Goal: Task Accomplishment & Management: Manage account settings

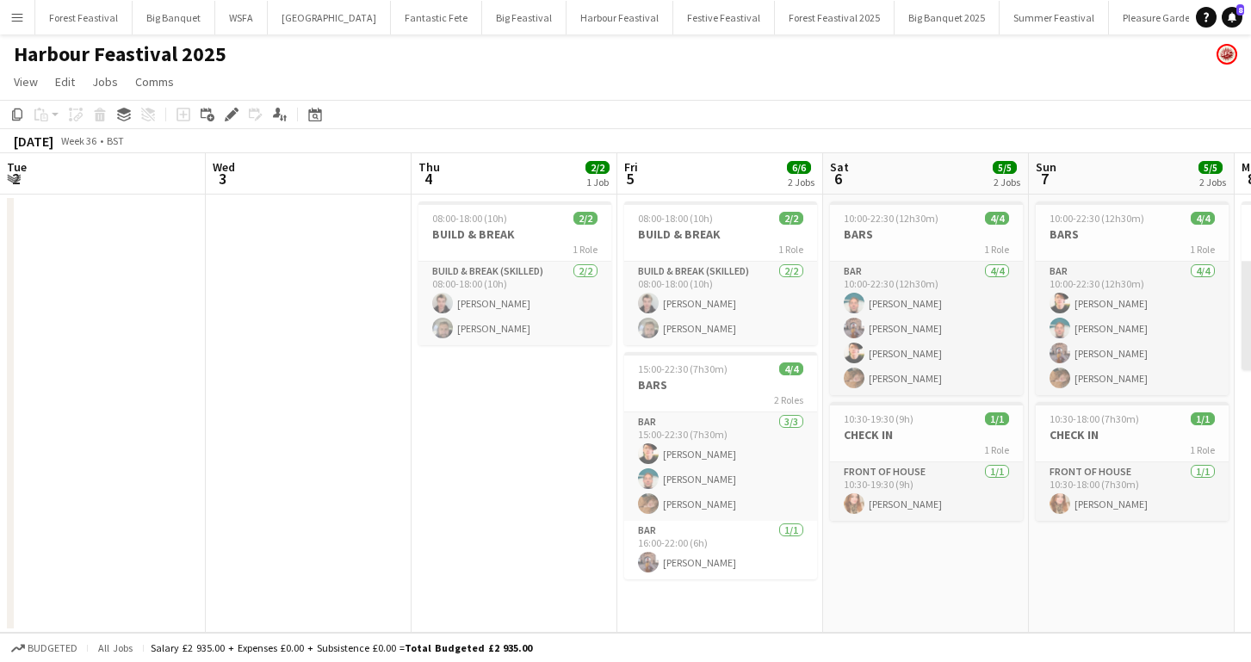
scroll to position [0, 412]
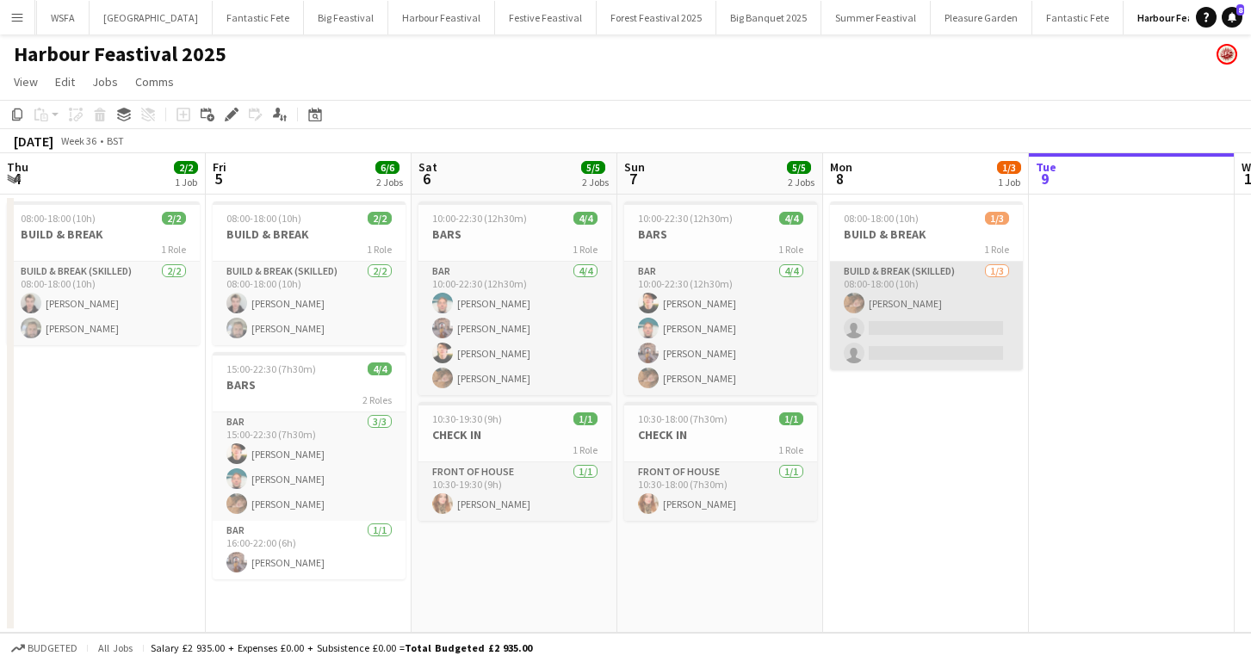
click at [897, 329] on app-card-role "Build & Break (skilled) [DATE] 08:00-18:00 (10h) [PERSON_NAME] single-neutral-a…" at bounding box center [926, 316] width 193 height 108
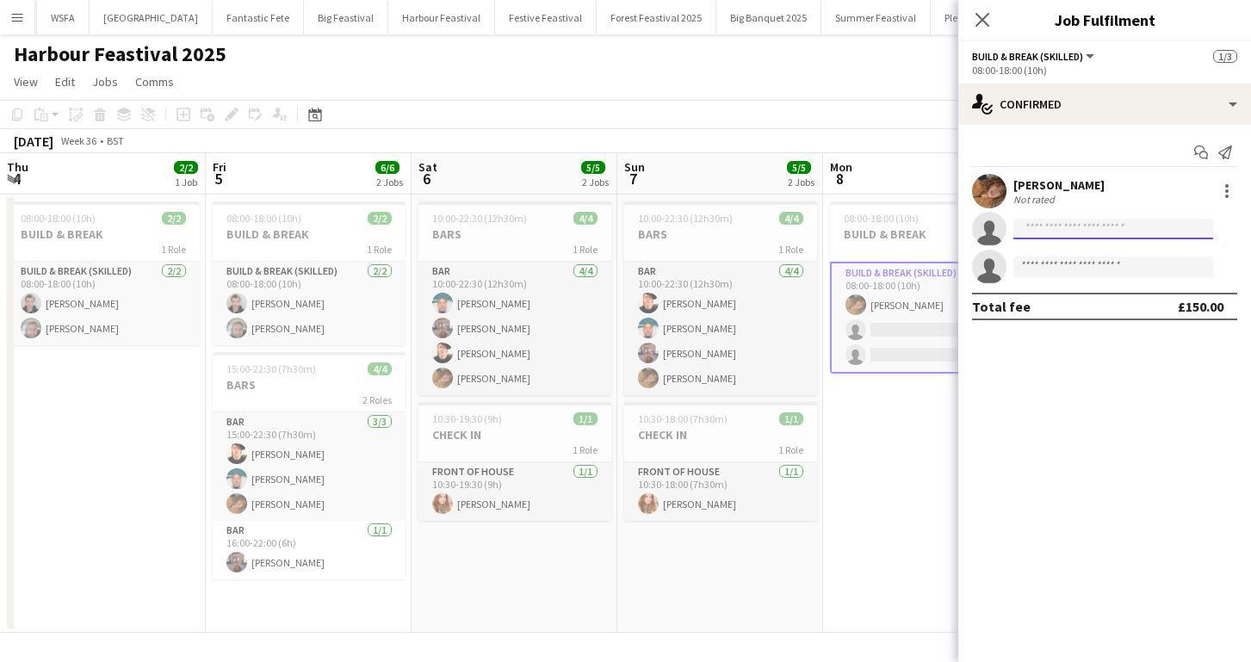
click at [1038, 228] on input at bounding box center [1113, 229] width 200 height 21
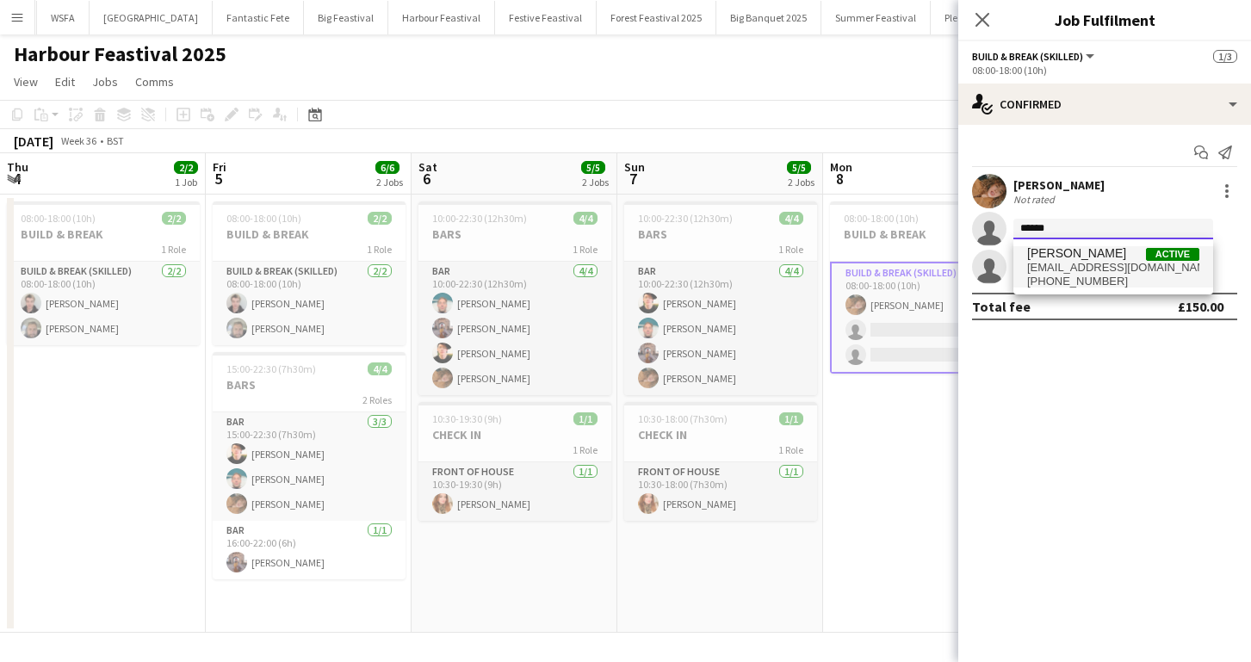
type input "******"
click at [1046, 263] on span "[EMAIL_ADDRESS][DOMAIN_NAME]" at bounding box center [1113, 268] width 172 height 14
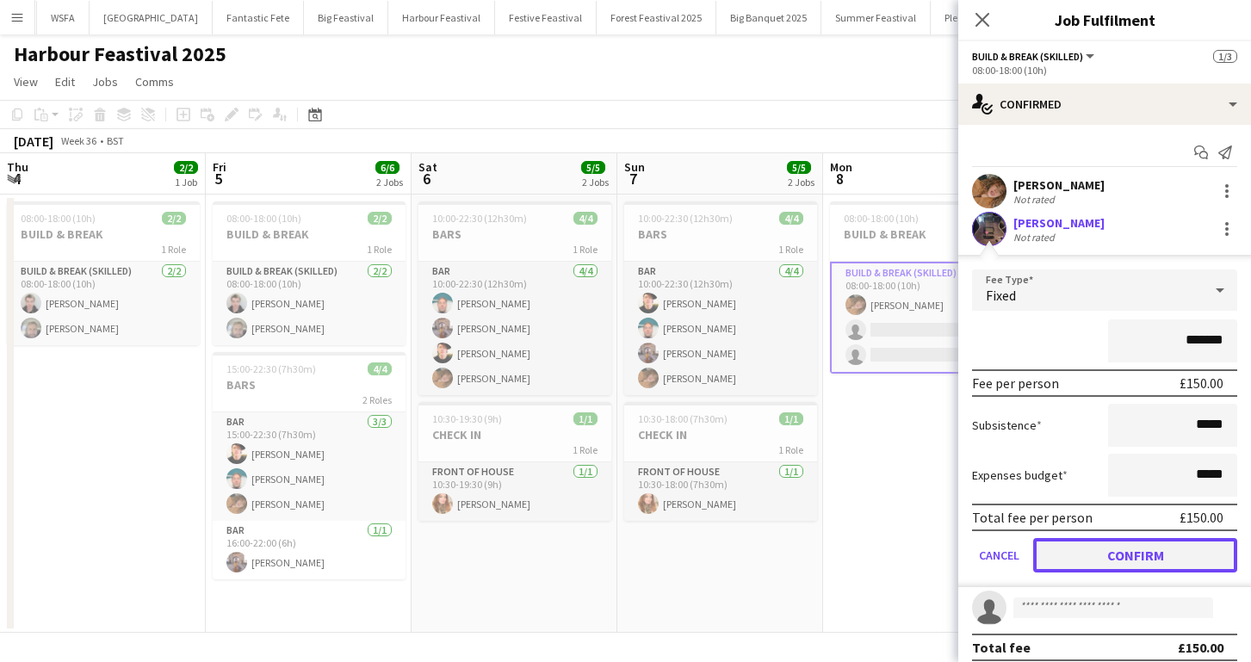
click at [1114, 558] on button "Confirm" at bounding box center [1135, 555] width 204 height 34
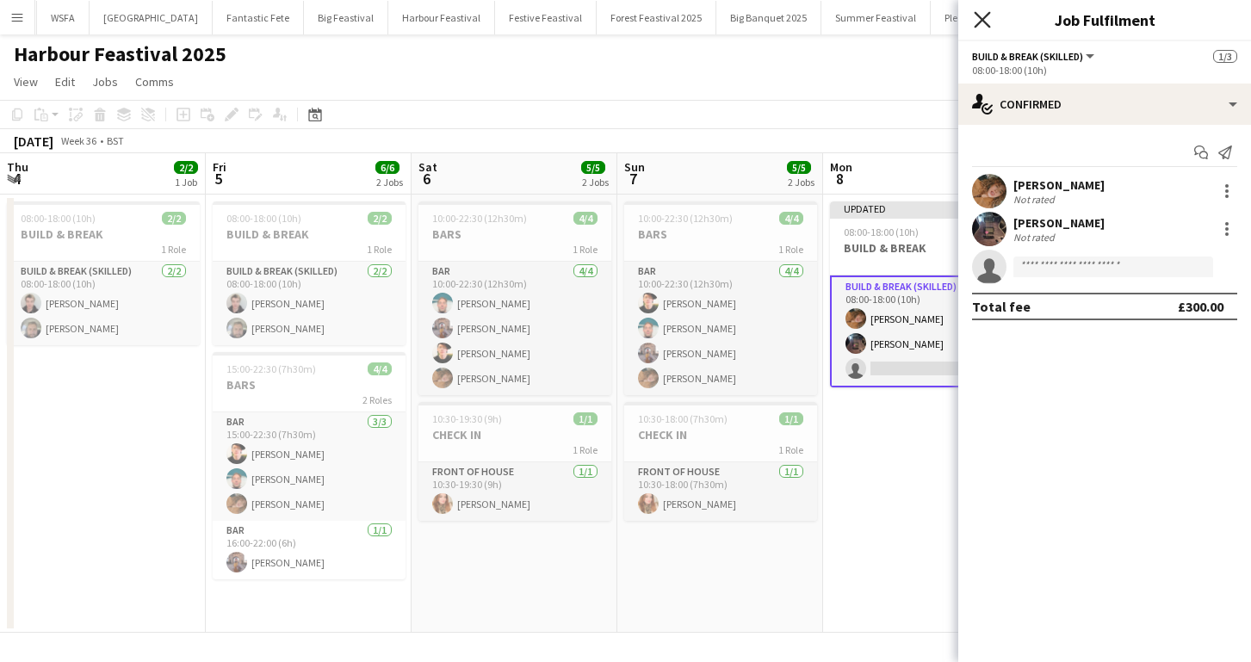
click at [978, 13] on icon "Close pop-in" at bounding box center [982, 19] width 16 height 16
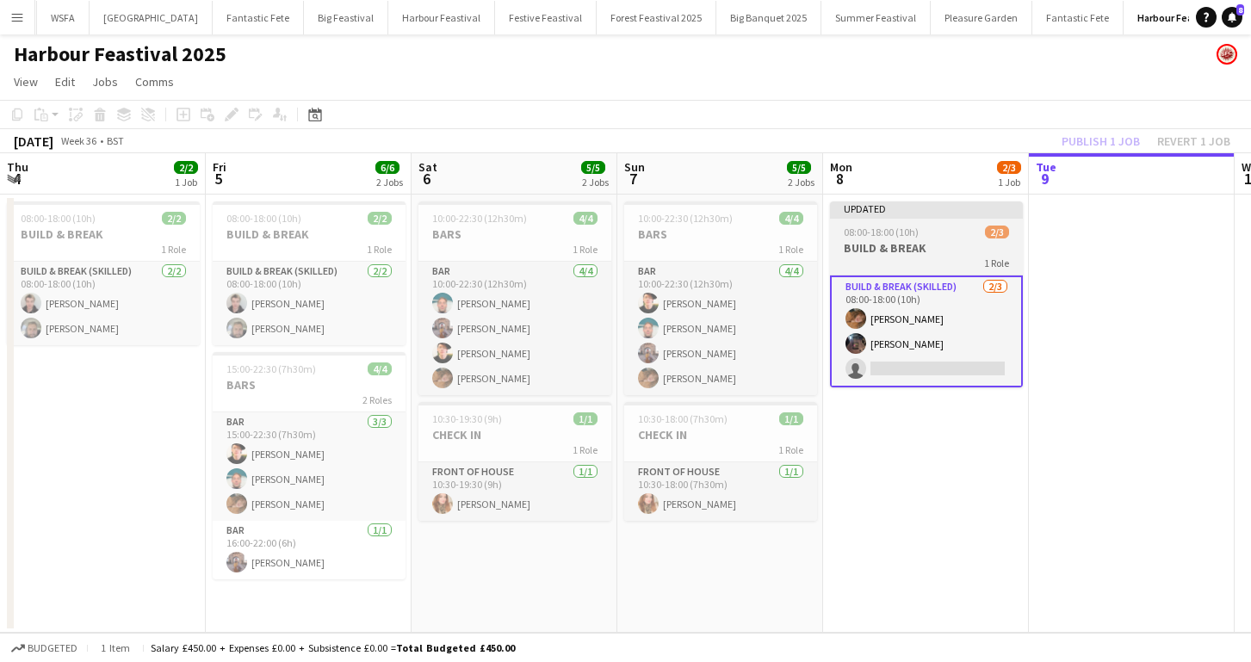
click at [944, 249] on h3 "BUILD & BREAK" at bounding box center [926, 247] width 193 height 15
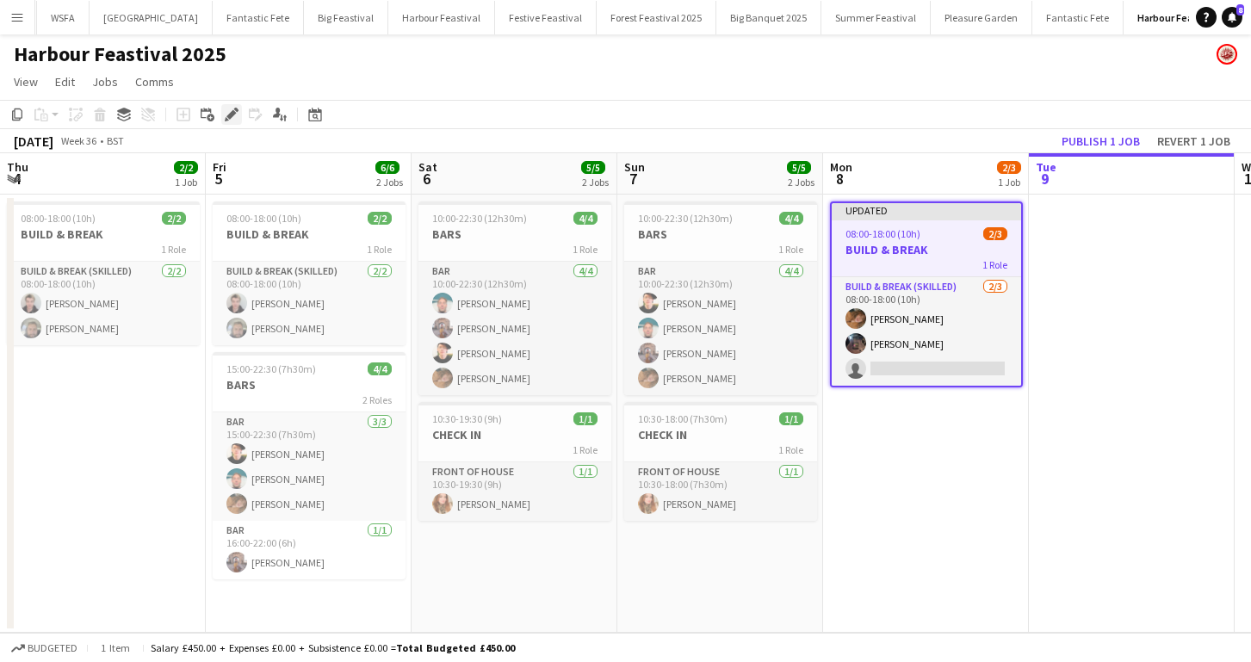
click at [234, 116] on icon "Edit" at bounding box center [232, 115] width 14 height 14
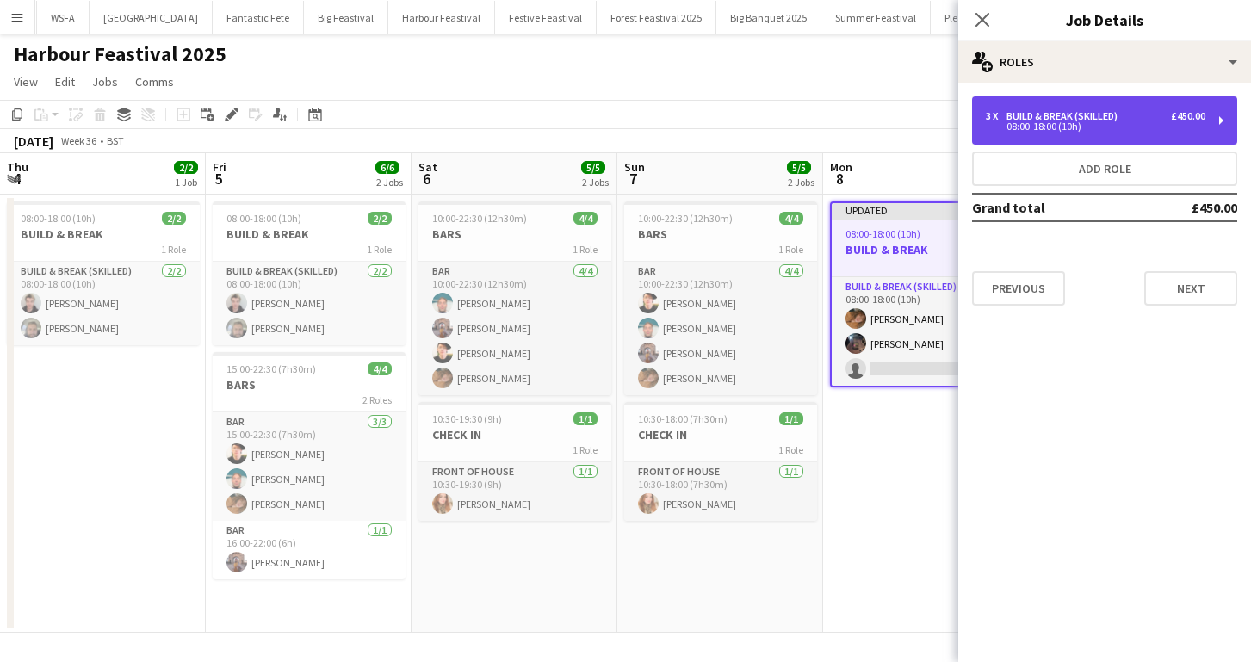
click at [1000, 113] on div "3 x" at bounding box center [996, 116] width 21 height 12
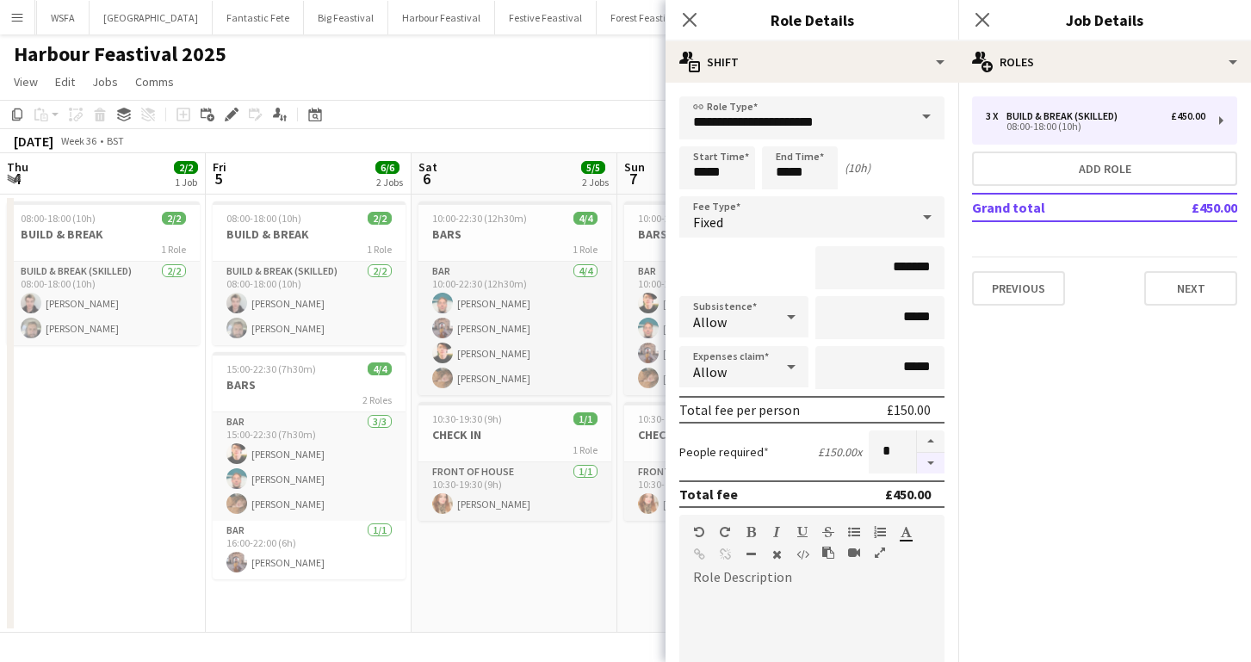
click at [931, 461] on button "button" at bounding box center [931, 464] width 28 height 22
type input "*"
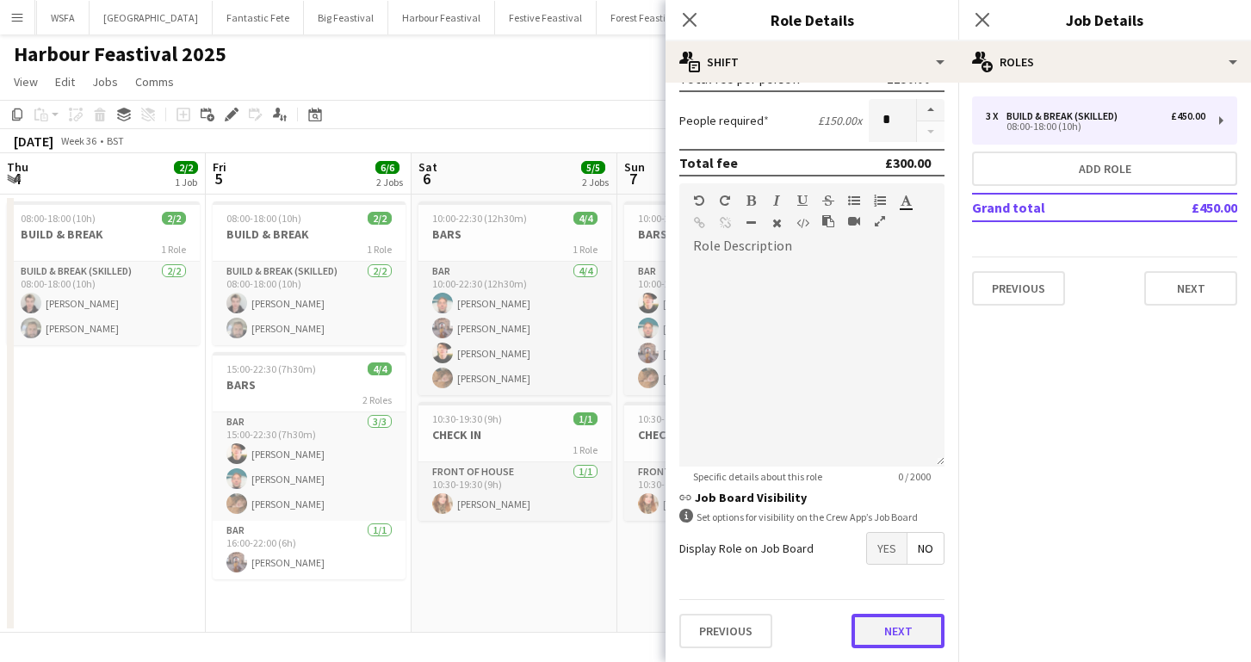
click at [875, 630] on button "Next" at bounding box center [897, 631] width 93 height 34
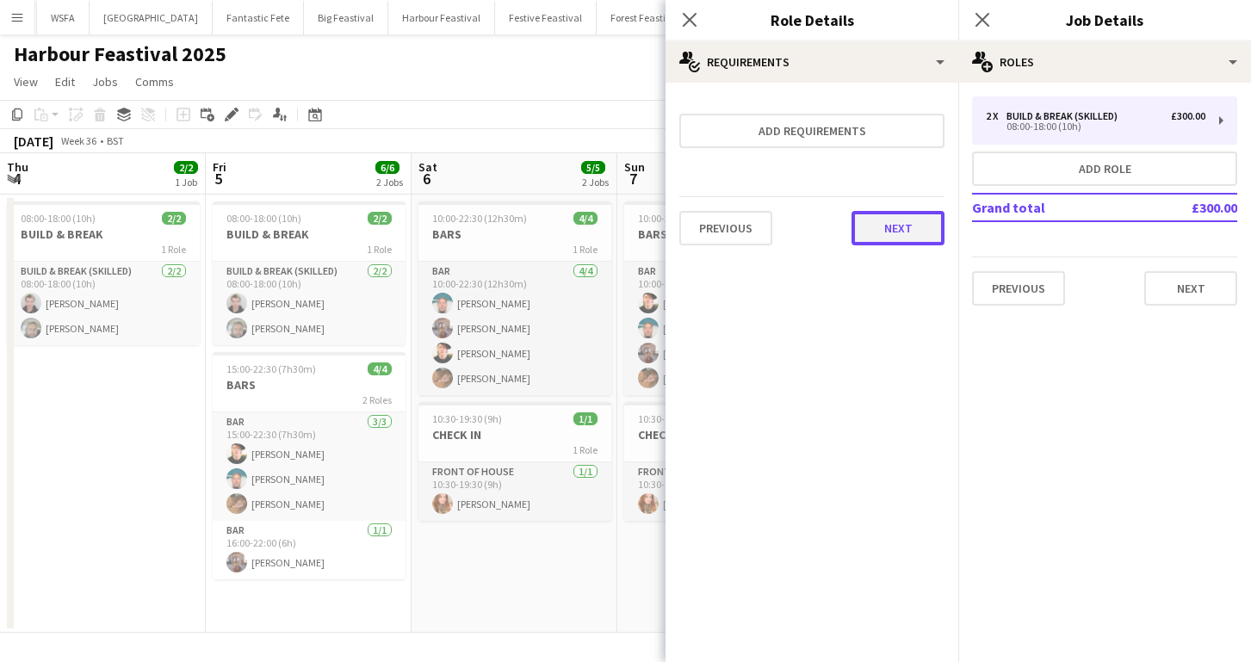
click at [890, 222] on button "Next" at bounding box center [897, 228] width 93 height 34
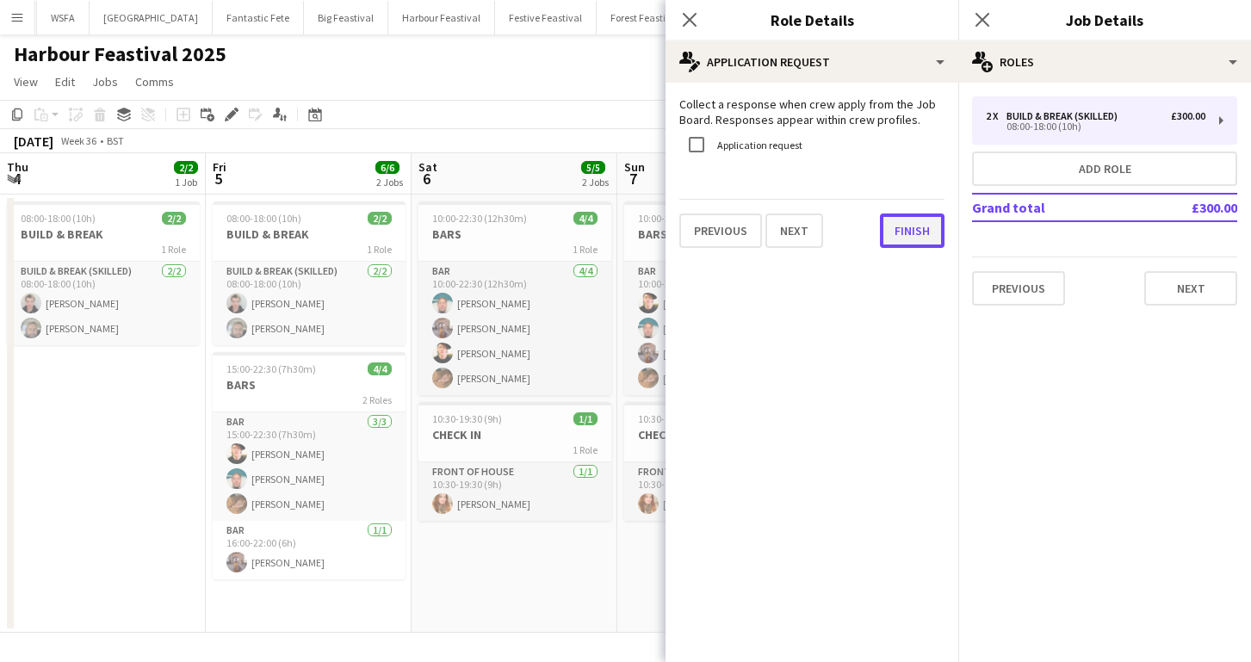
click at [900, 230] on button "Finish" at bounding box center [912, 231] width 65 height 34
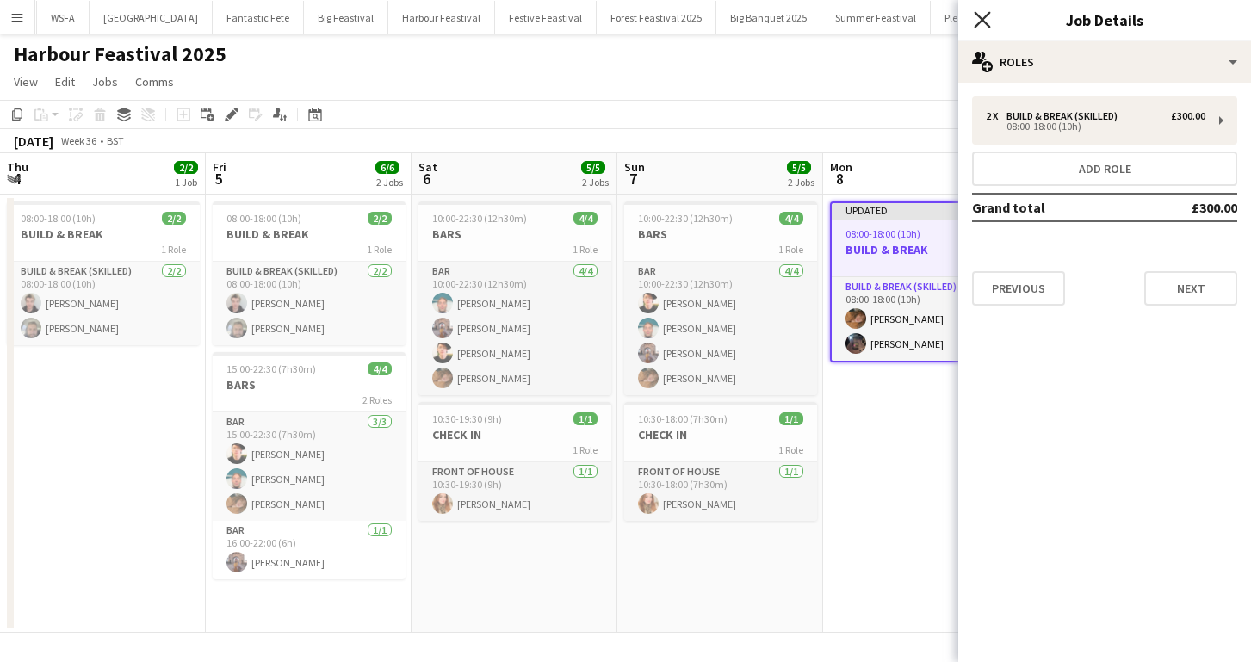
click at [983, 19] on icon at bounding box center [982, 19] width 16 height 16
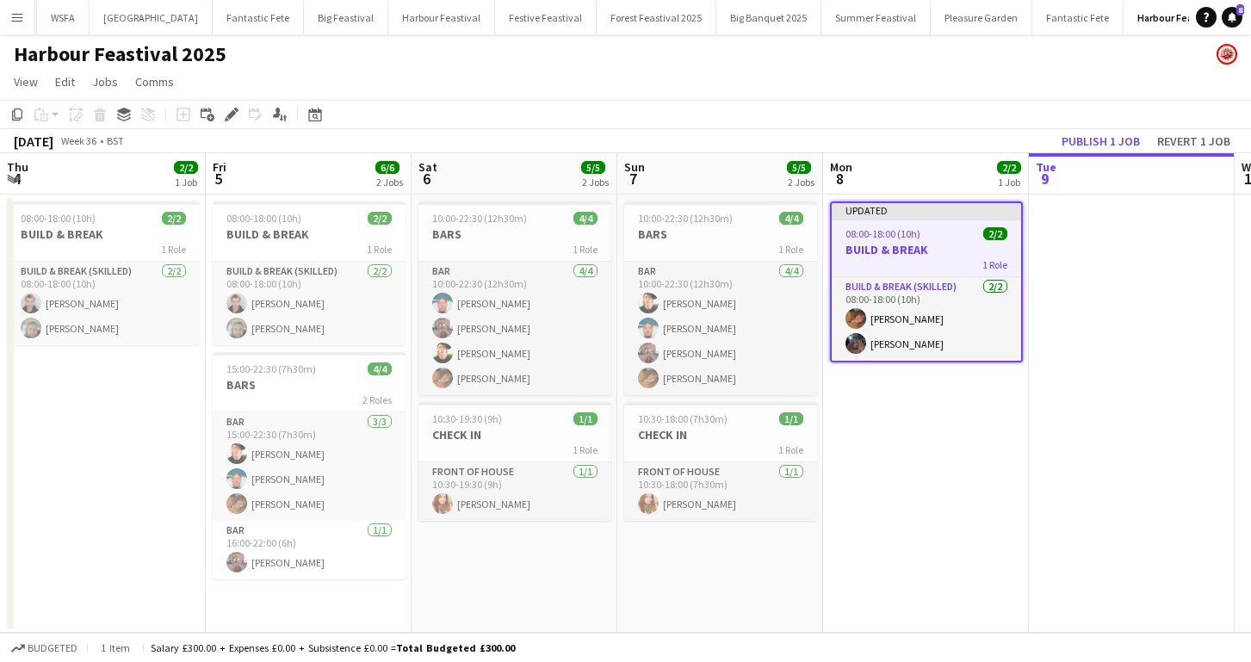
click at [944, 454] on app-date-cell "Updated 08:00-18:00 (10h) 2/2 BUILD & BREAK 1 Role Build & Break (skilled) [DAT…" at bounding box center [926, 414] width 206 height 438
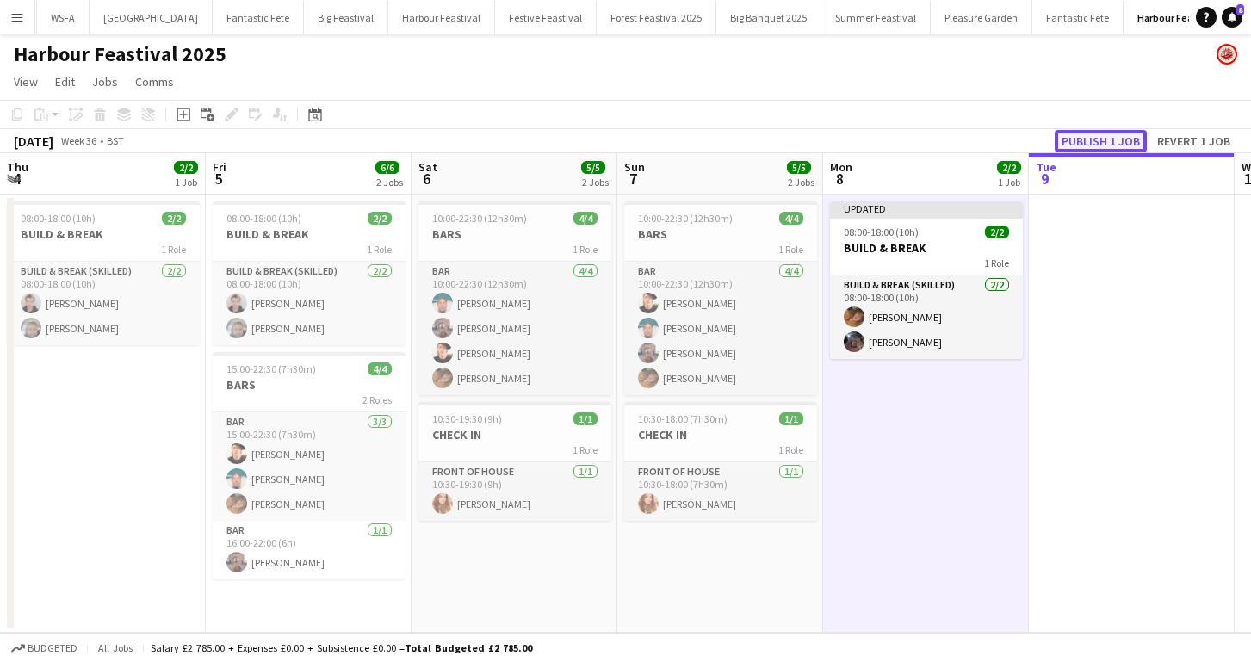
click at [1089, 133] on button "Publish 1 job" at bounding box center [1101, 141] width 92 height 22
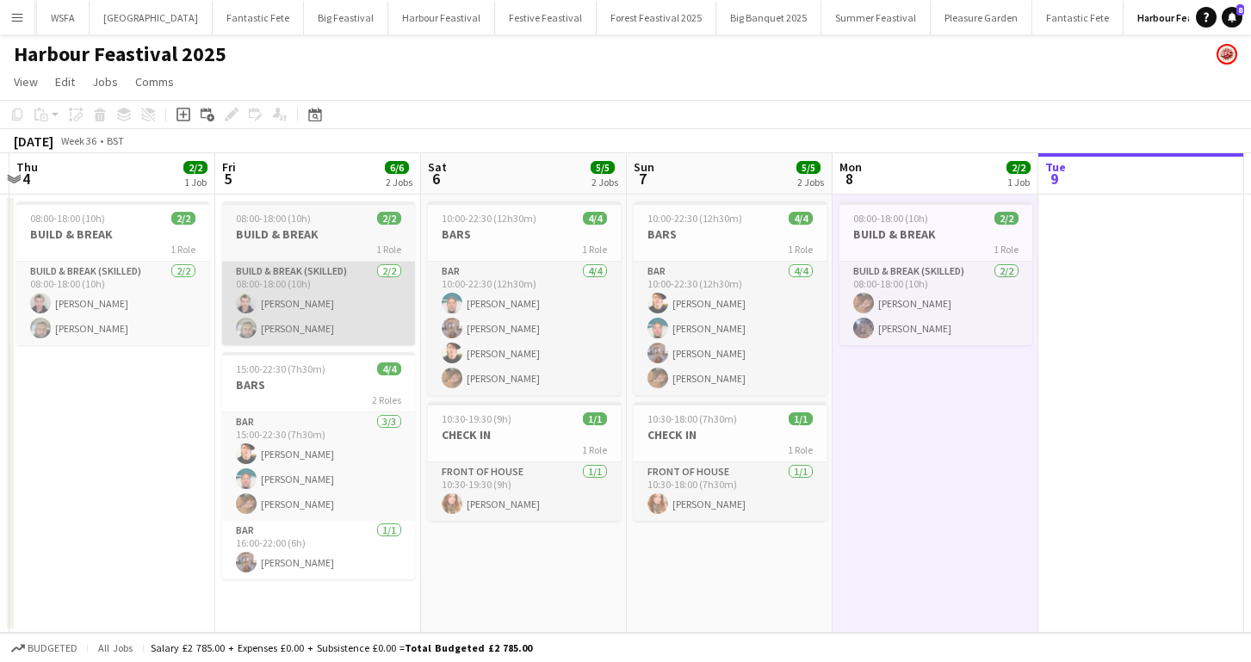
scroll to position [0, 685]
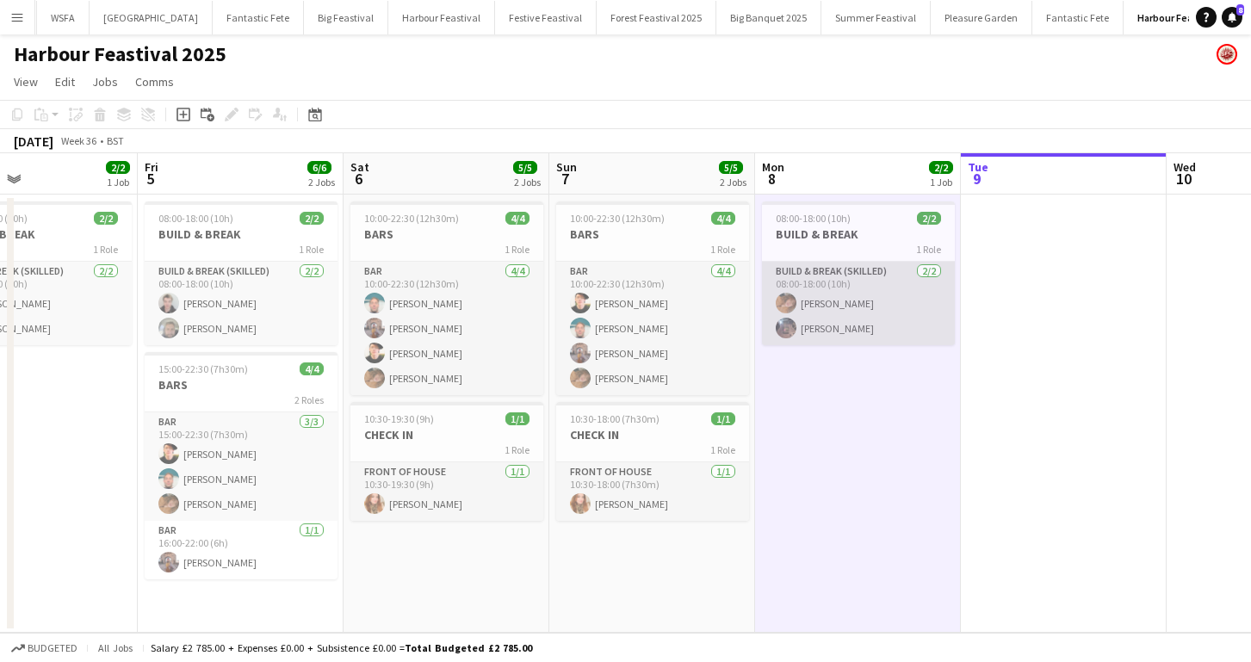
click at [875, 307] on app-card-role "Build & Break (skilled) [DATE] 08:00-18:00 (10h) [PERSON_NAME] [PERSON_NAME]" at bounding box center [858, 304] width 193 height 84
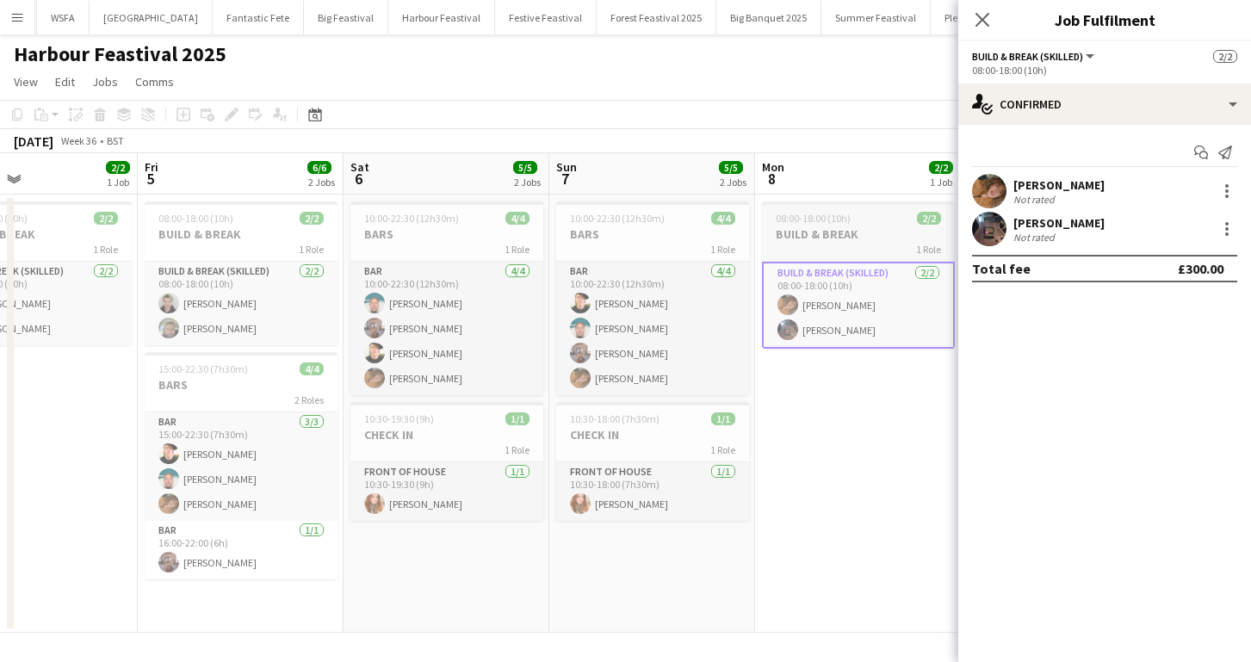
click at [816, 245] on div "1 Role" at bounding box center [858, 249] width 193 height 14
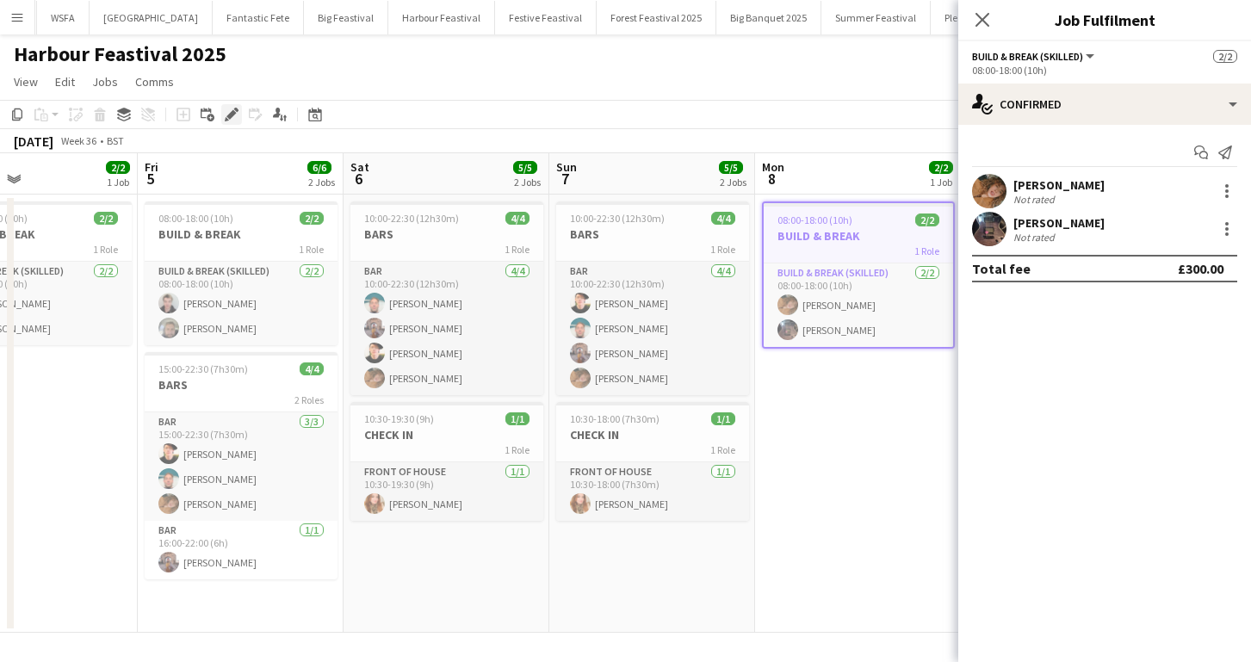
click at [234, 108] on icon "Edit" at bounding box center [232, 115] width 14 height 14
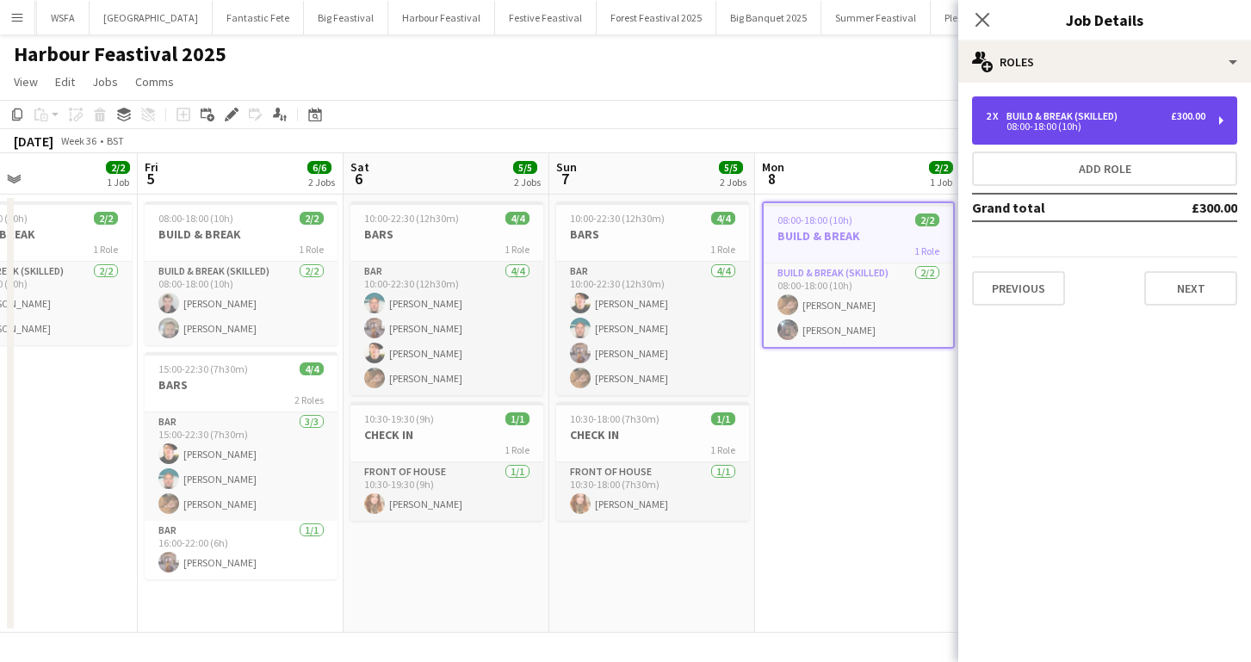
click at [1042, 129] on div "08:00-18:00 (10h)" at bounding box center [1096, 126] width 220 height 9
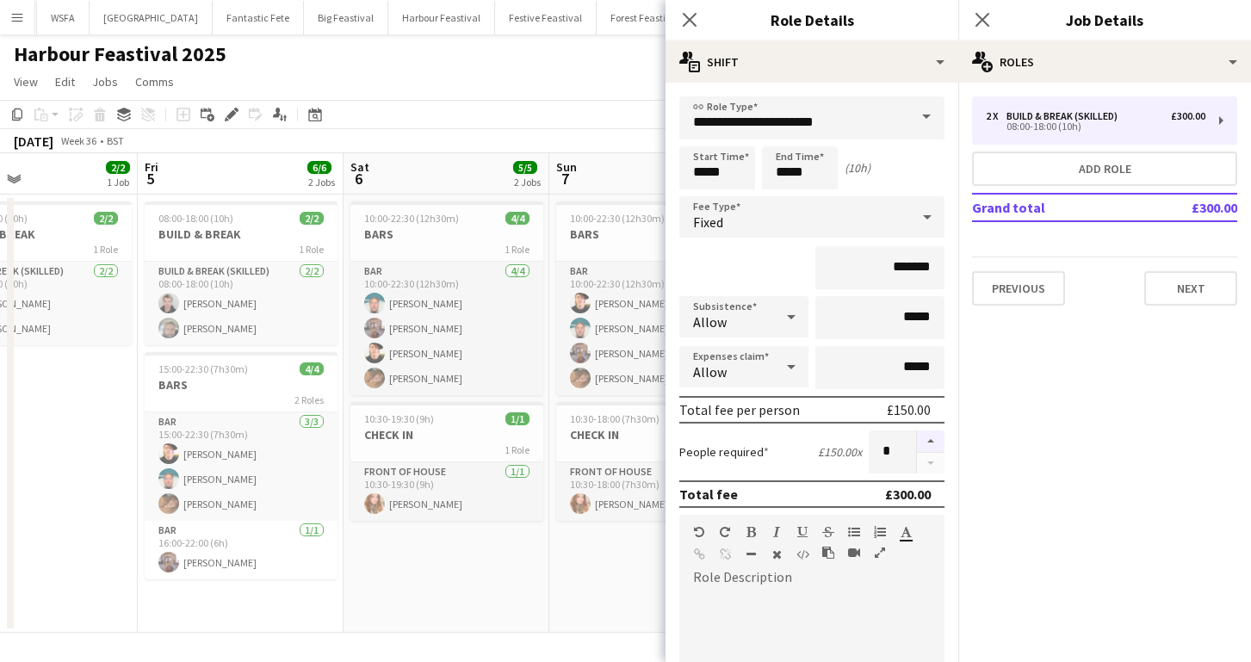
click at [931, 431] on button "button" at bounding box center [931, 441] width 28 height 22
type input "*"
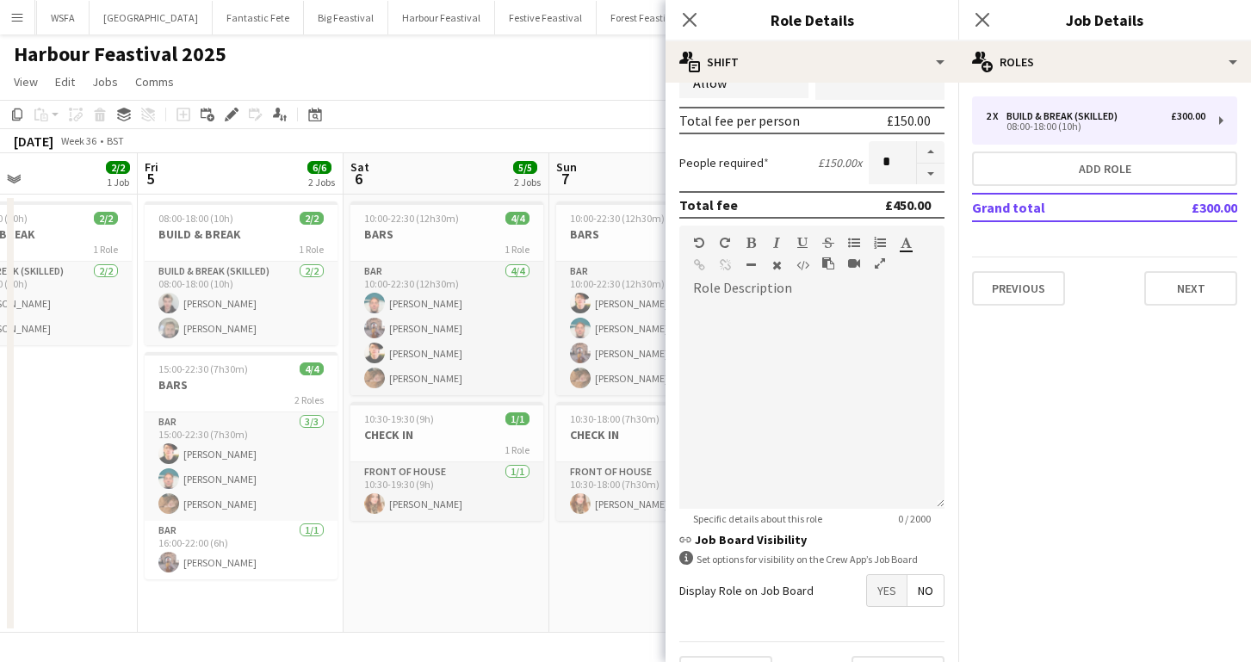
scroll to position [331, 0]
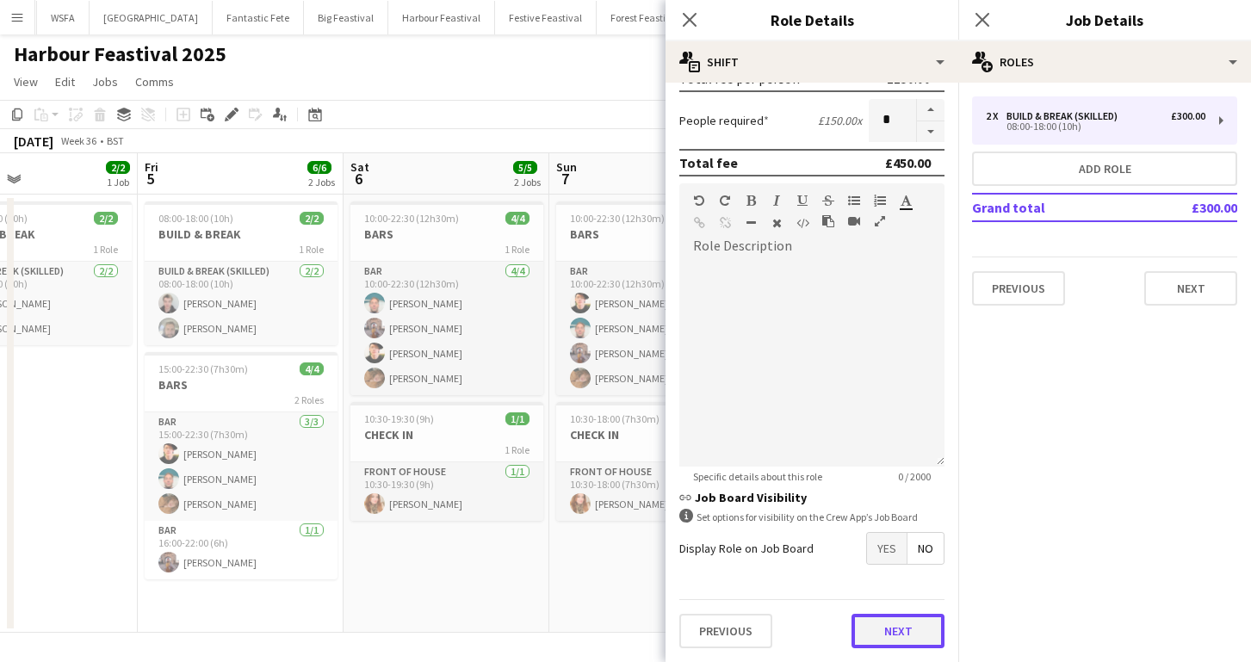
click at [901, 629] on button "Next" at bounding box center [897, 631] width 93 height 34
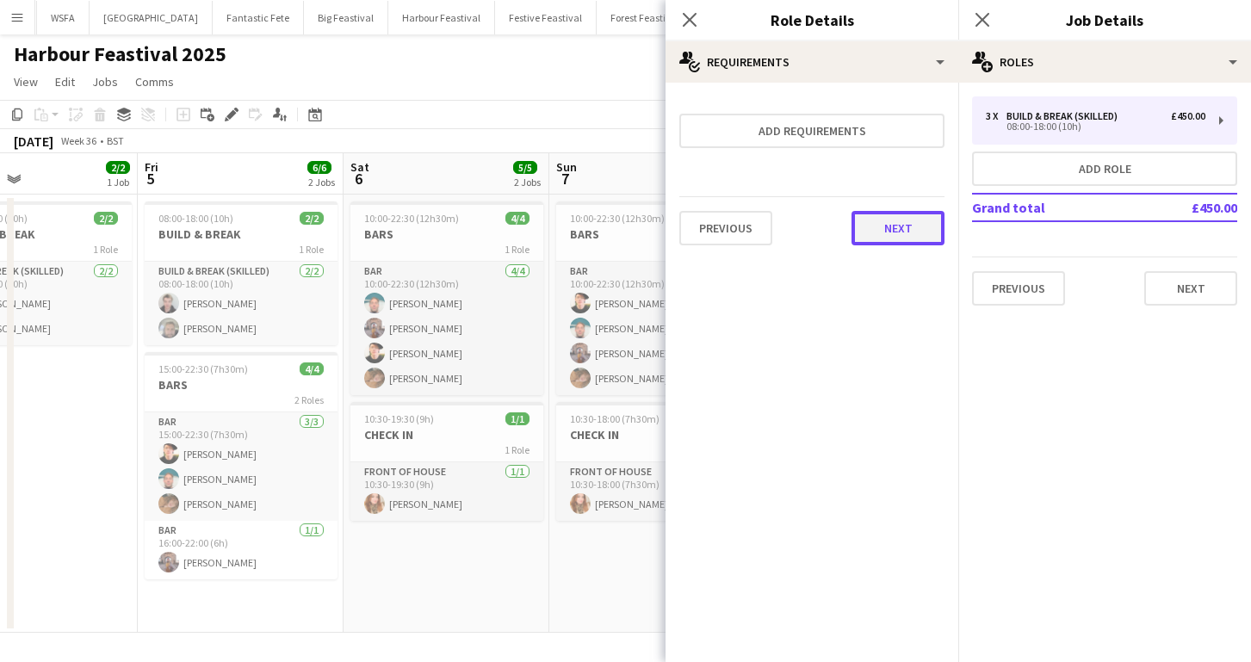
click at [907, 238] on button "Next" at bounding box center [897, 228] width 93 height 34
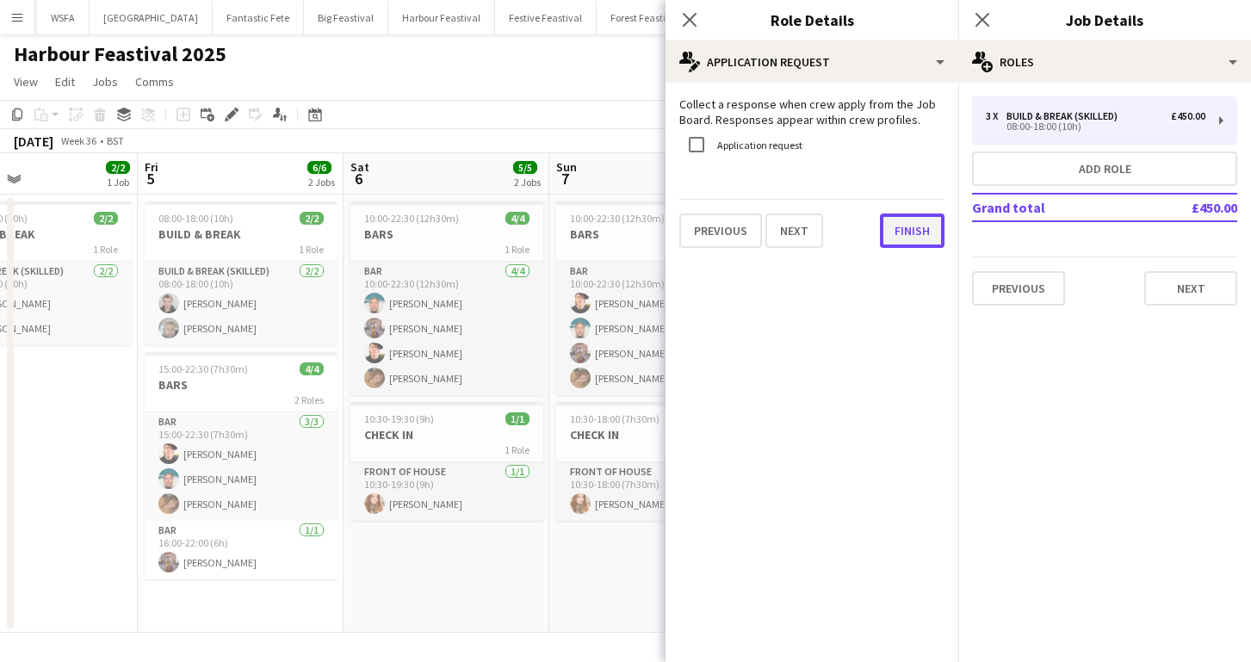
click at [907, 233] on button "Finish" at bounding box center [912, 231] width 65 height 34
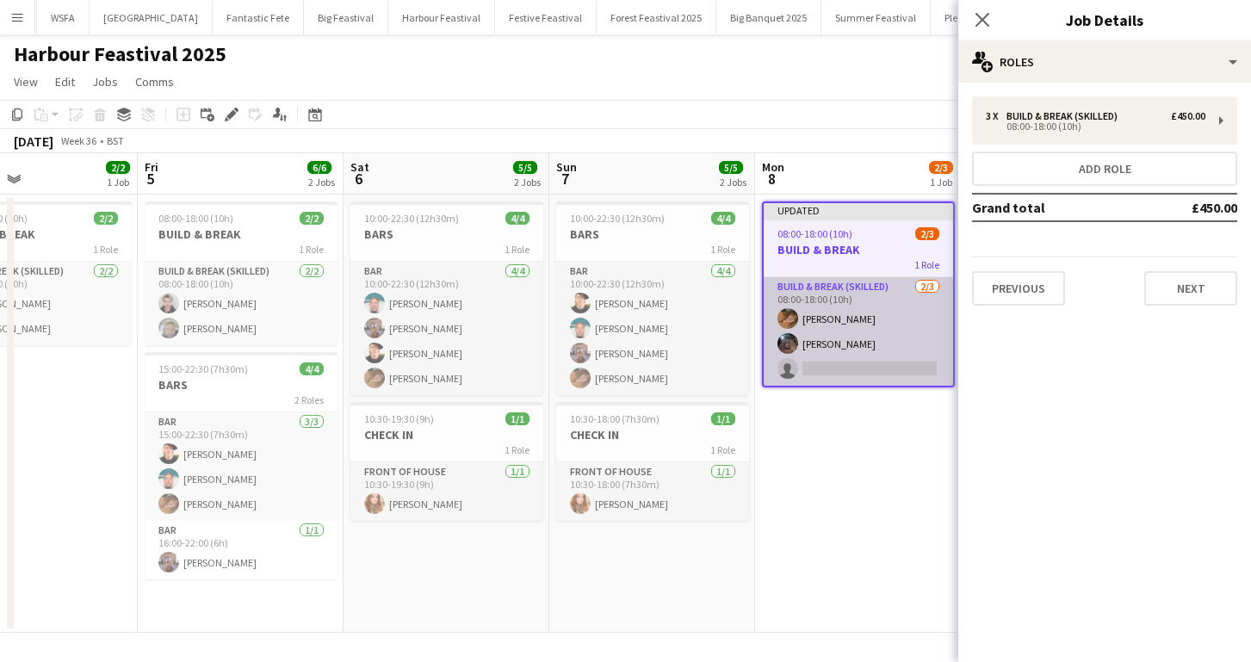
click at [851, 342] on app-card-role "Build & Break (skilled) [DATE] 08:00-18:00 (10h) [PERSON_NAME] [PERSON_NAME] si…" at bounding box center [858, 331] width 189 height 108
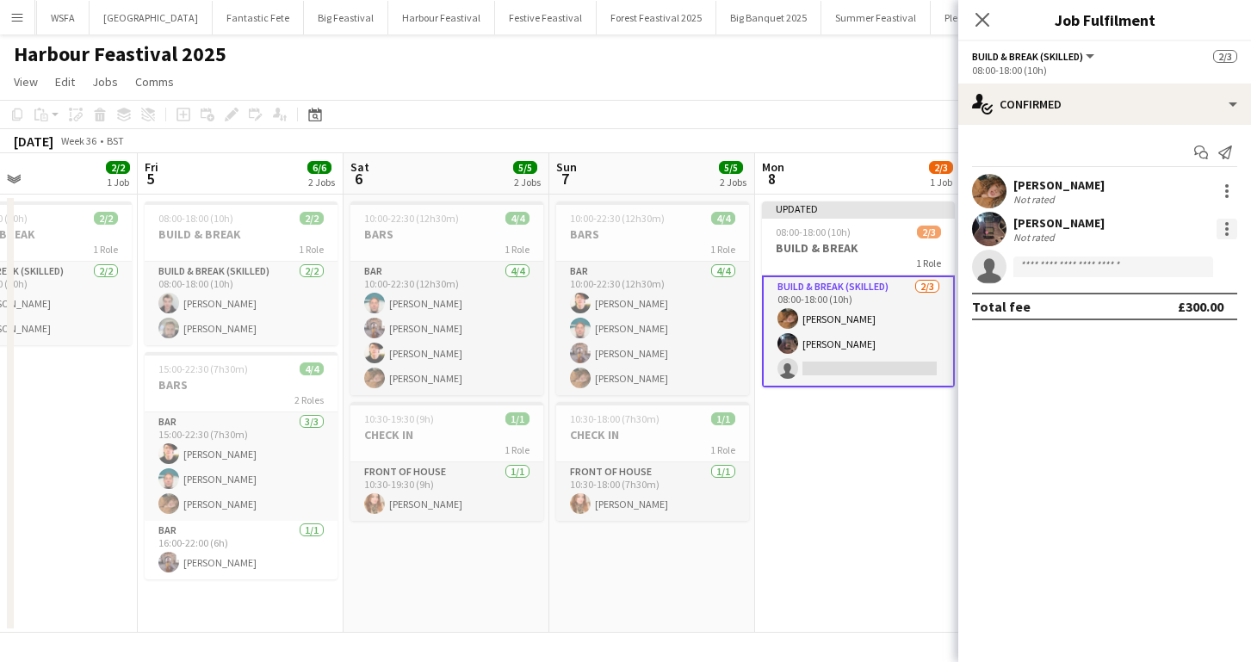
click at [1223, 225] on div at bounding box center [1227, 229] width 21 height 21
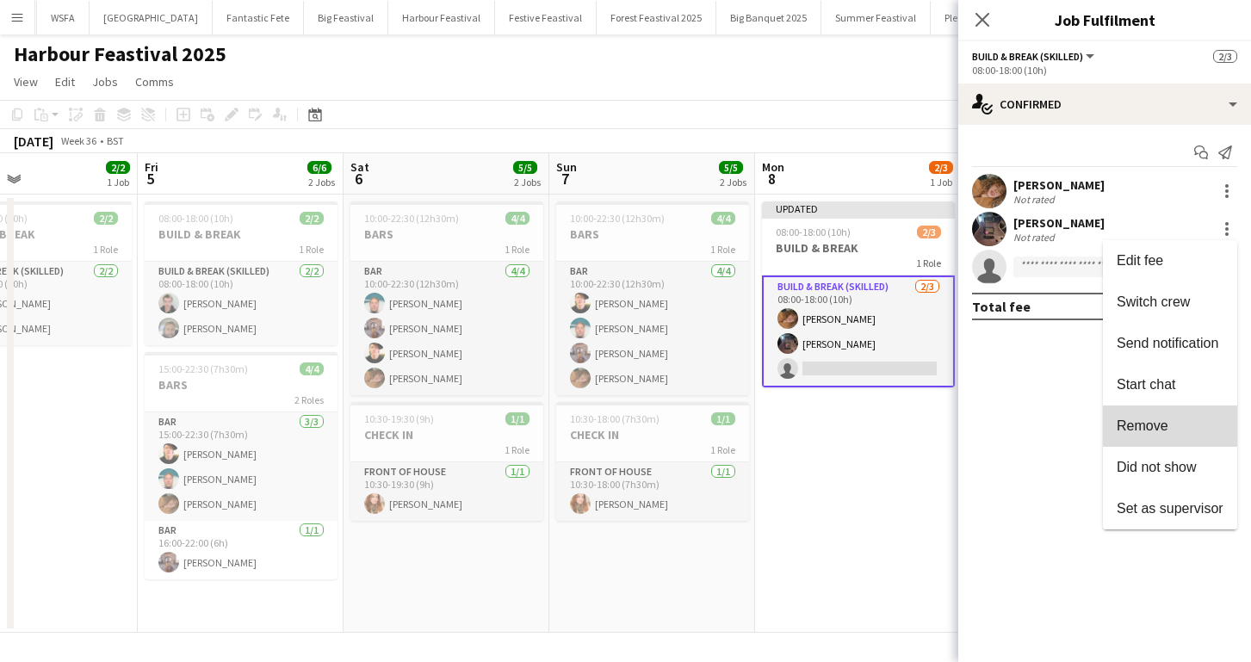
click at [1159, 418] on span "Remove" at bounding box center [1143, 425] width 52 height 15
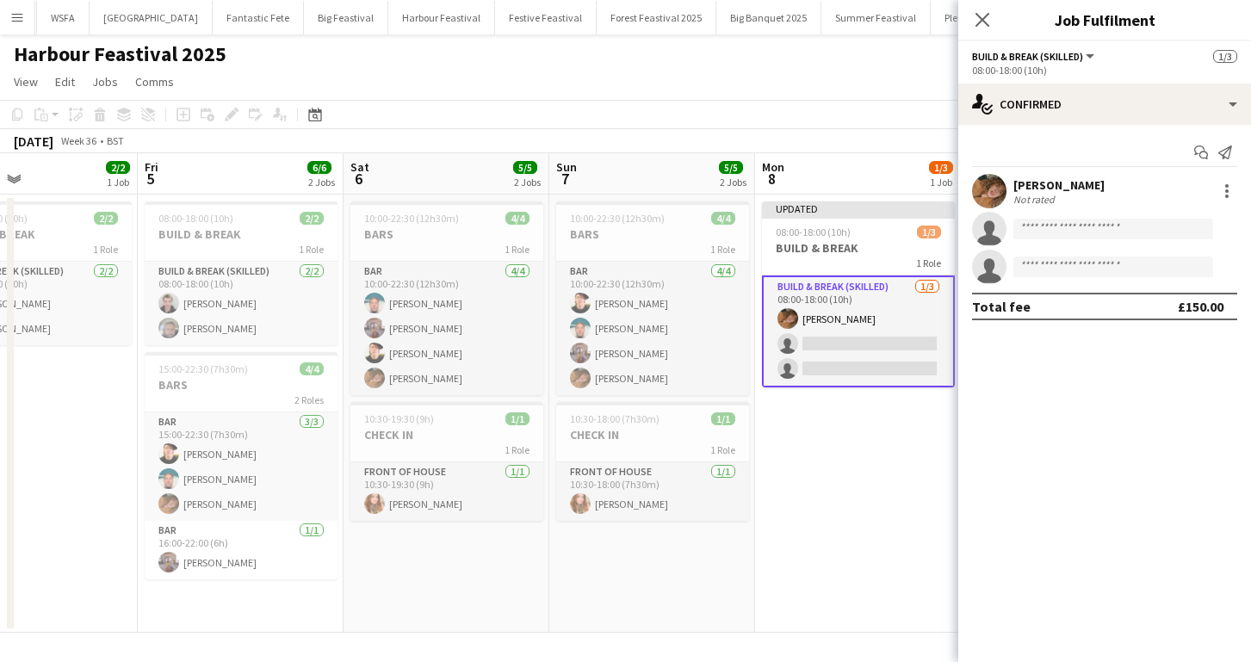
click at [839, 347] on app-card-role "Build & Break (skilled) [DATE] 08:00-18:00 (10h) [PERSON_NAME] single-neutral-a…" at bounding box center [858, 332] width 193 height 112
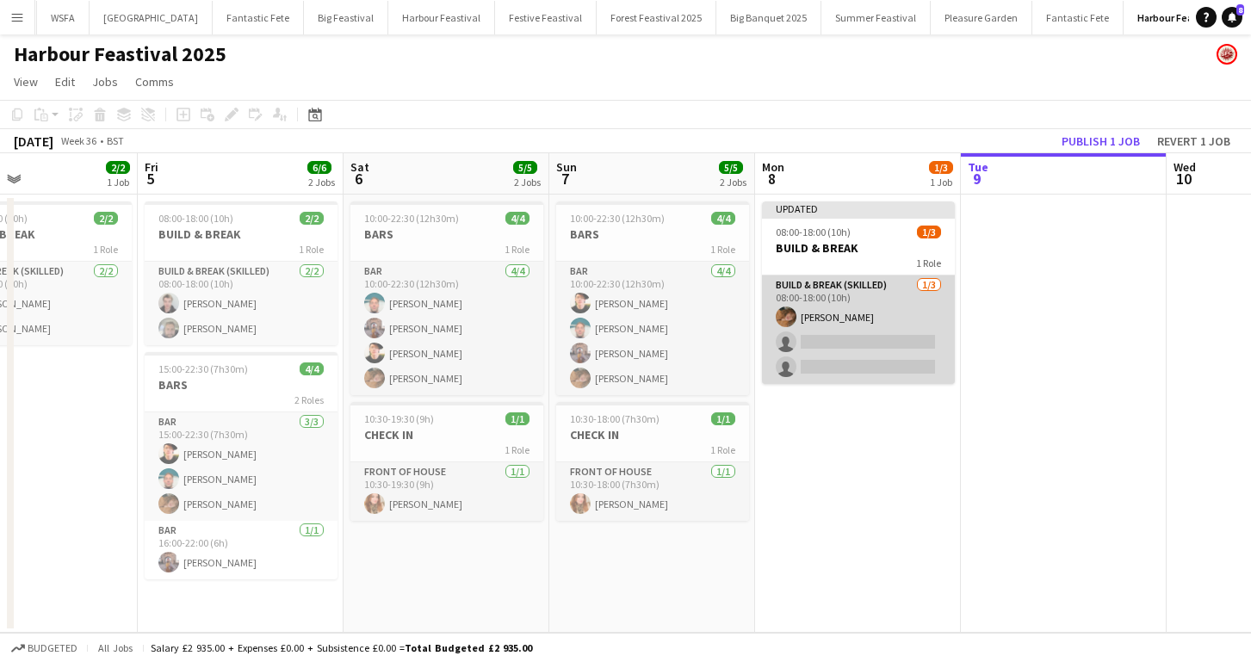
click at [800, 344] on app-card-role "Build & Break (skilled) [DATE] 08:00-18:00 (10h) [PERSON_NAME] single-neutral-a…" at bounding box center [858, 330] width 193 height 108
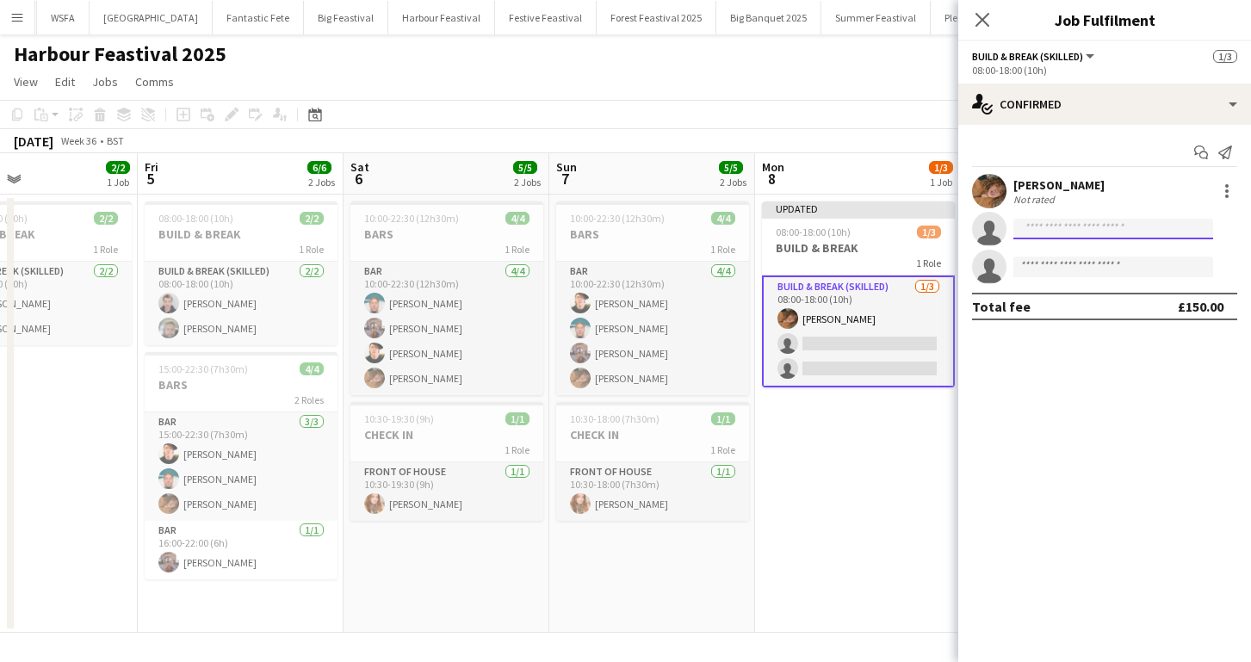
click at [1087, 227] on input at bounding box center [1113, 229] width 200 height 21
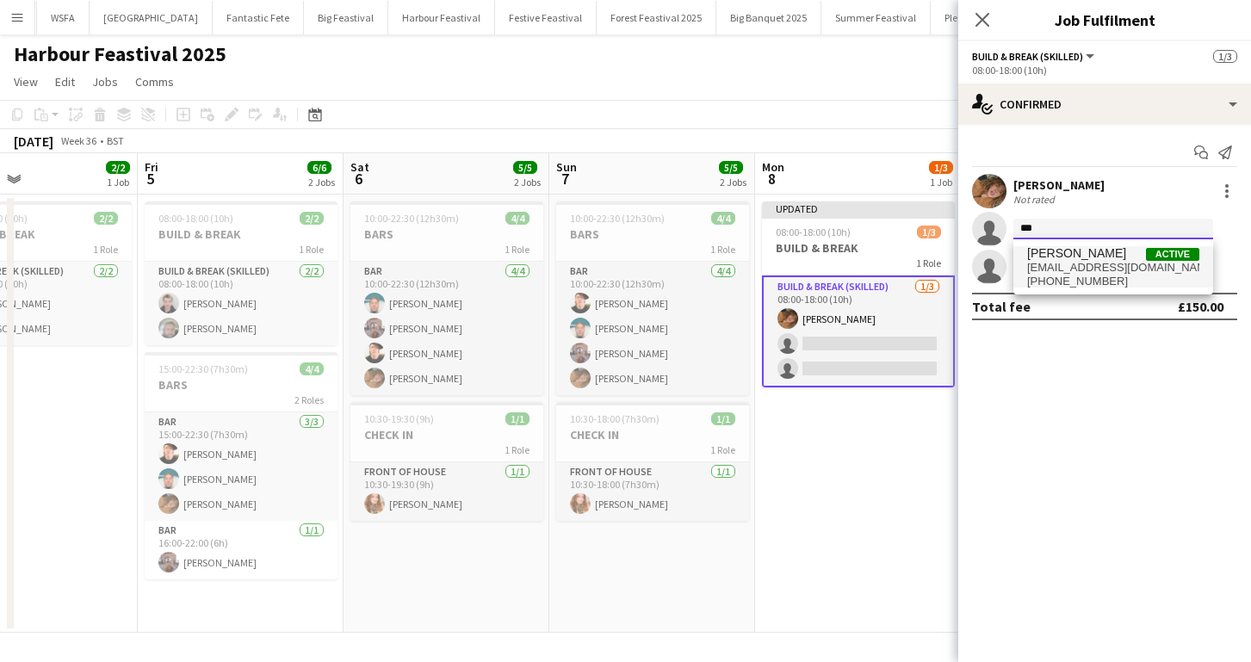
type input "***"
click at [1085, 260] on span "[PERSON_NAME]" at bounding box center [1076, 253] width 99 height 15
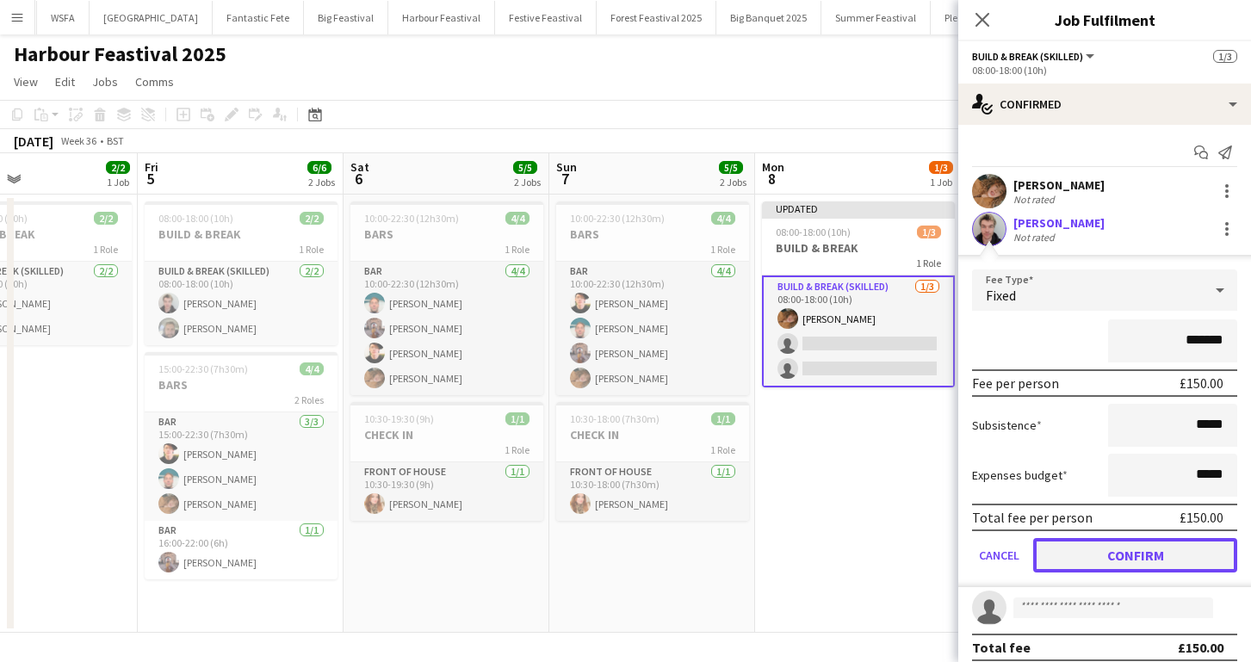
click at [1147, 548] on button "Confirm" at bounding box center [1135, 555] width 204 height 34
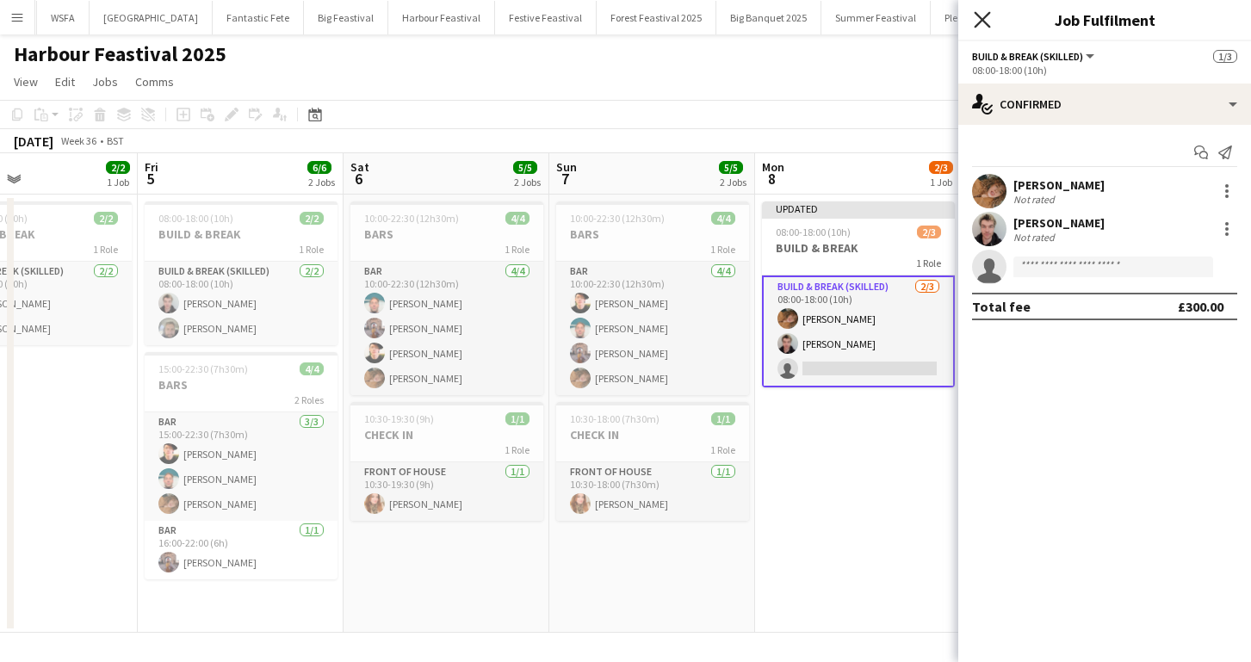
click at [981, 20] on icon at bounding box center [982, 19] width 16 height 16
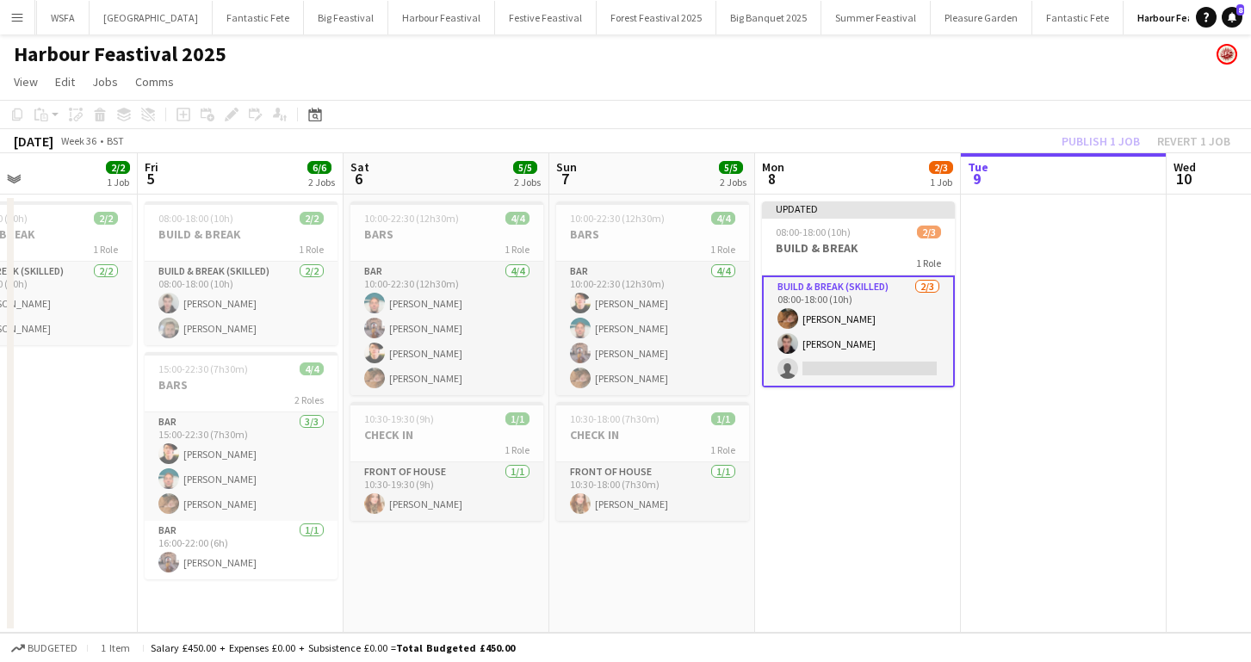
click at [871, 460] on app-date-cell "Updated 08:00-18:00 (10h) 2/3 BUILD & BREAK 1 Role Build & Break (skilled) [DAT…" at bounding box center [858, 414] width 206 height 438
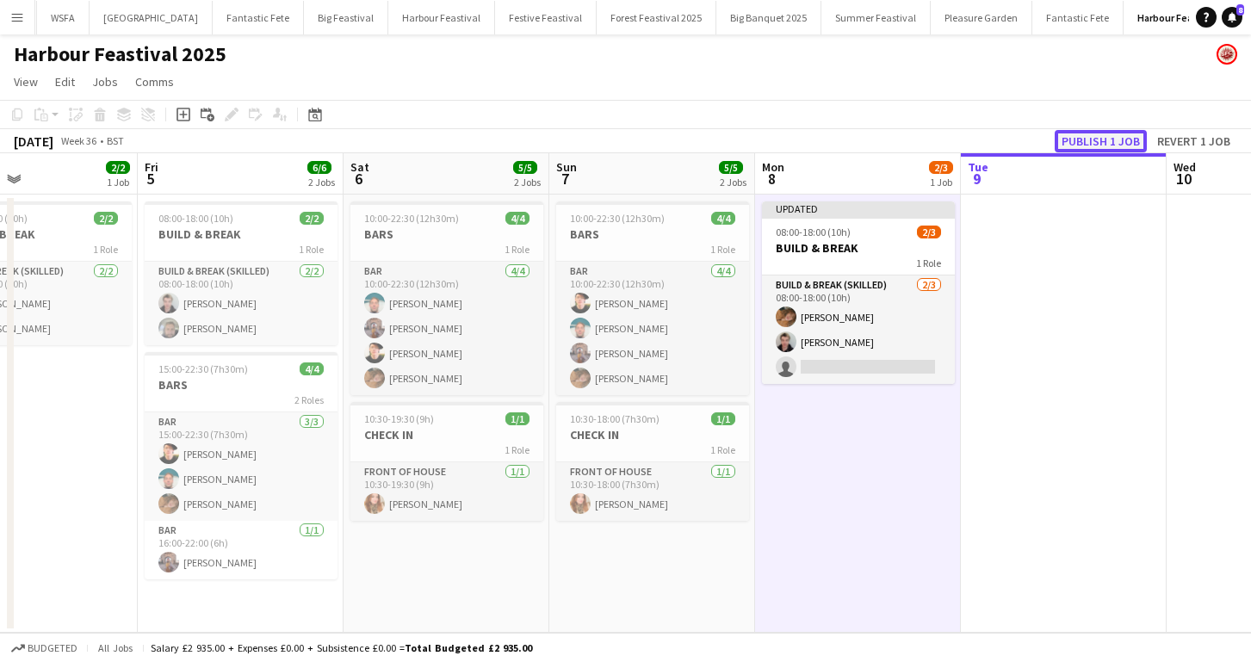
click at [1084, 141] on button "Publish 1 job" at bounding box center [1101, 141] width 92 height 22
